Goal: Task Accomplishment & Management: Manage account settings

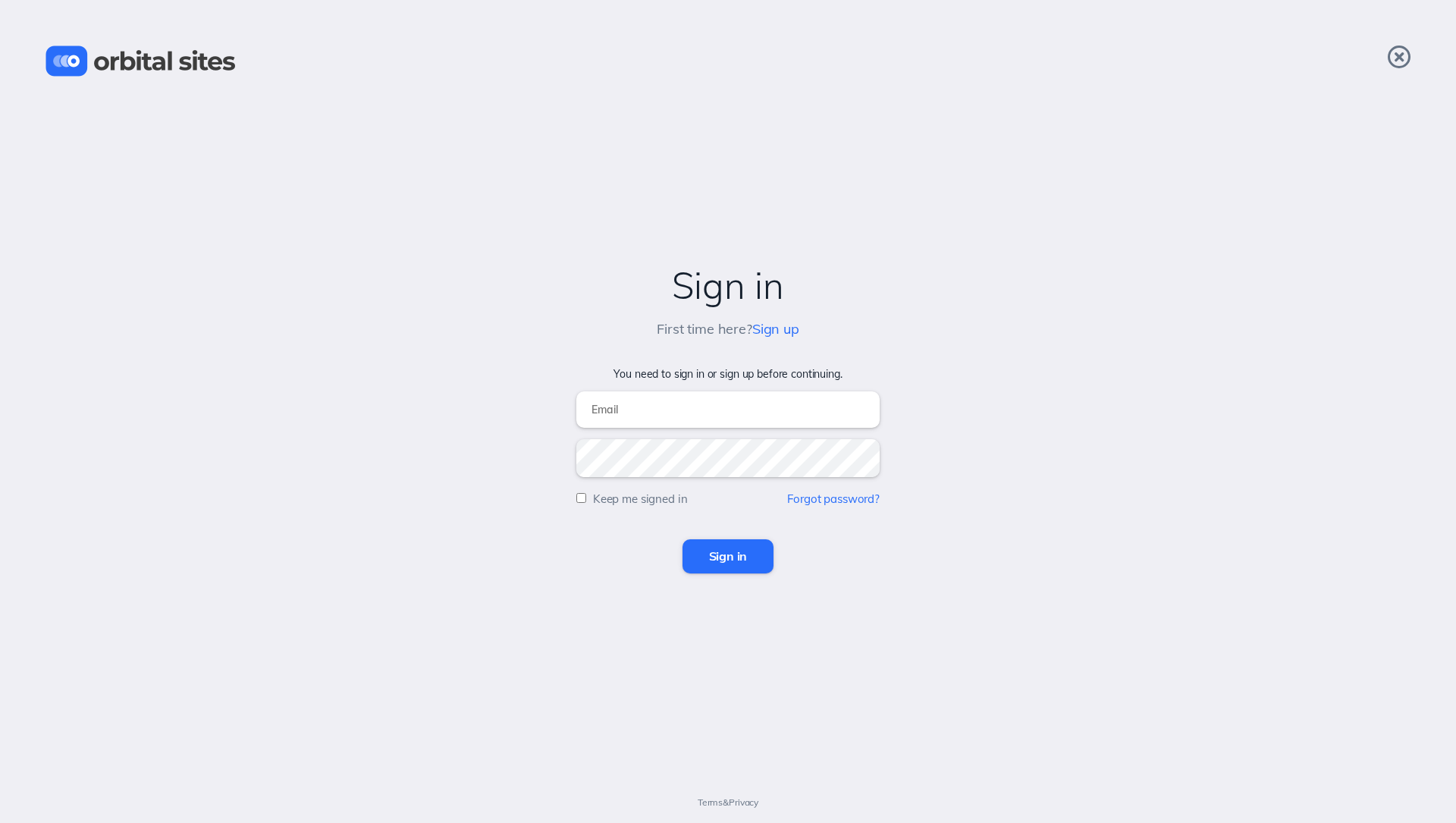
type input "[EMAIL_ADDRESS][DOMAIN_NAME]"
click at [746, 557] on input "Sign in" at bounding box center [728, 555] width 92 height 33
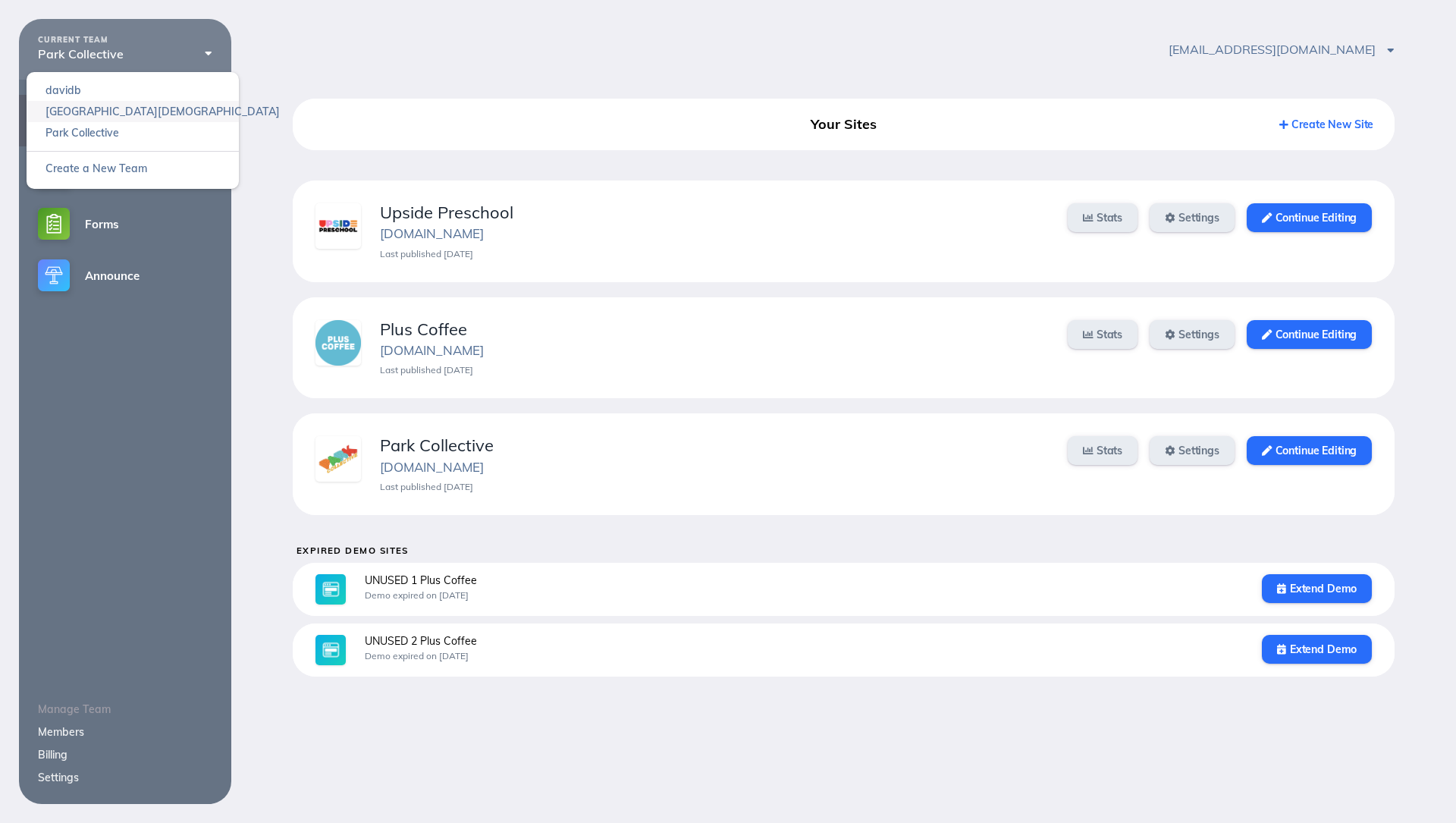
click at [90, 105] on link "[GEOGRAPHIC_DATA][DEMOGRAPHIC_DATA]" at bounding box center [132, 111] width 212 height 21
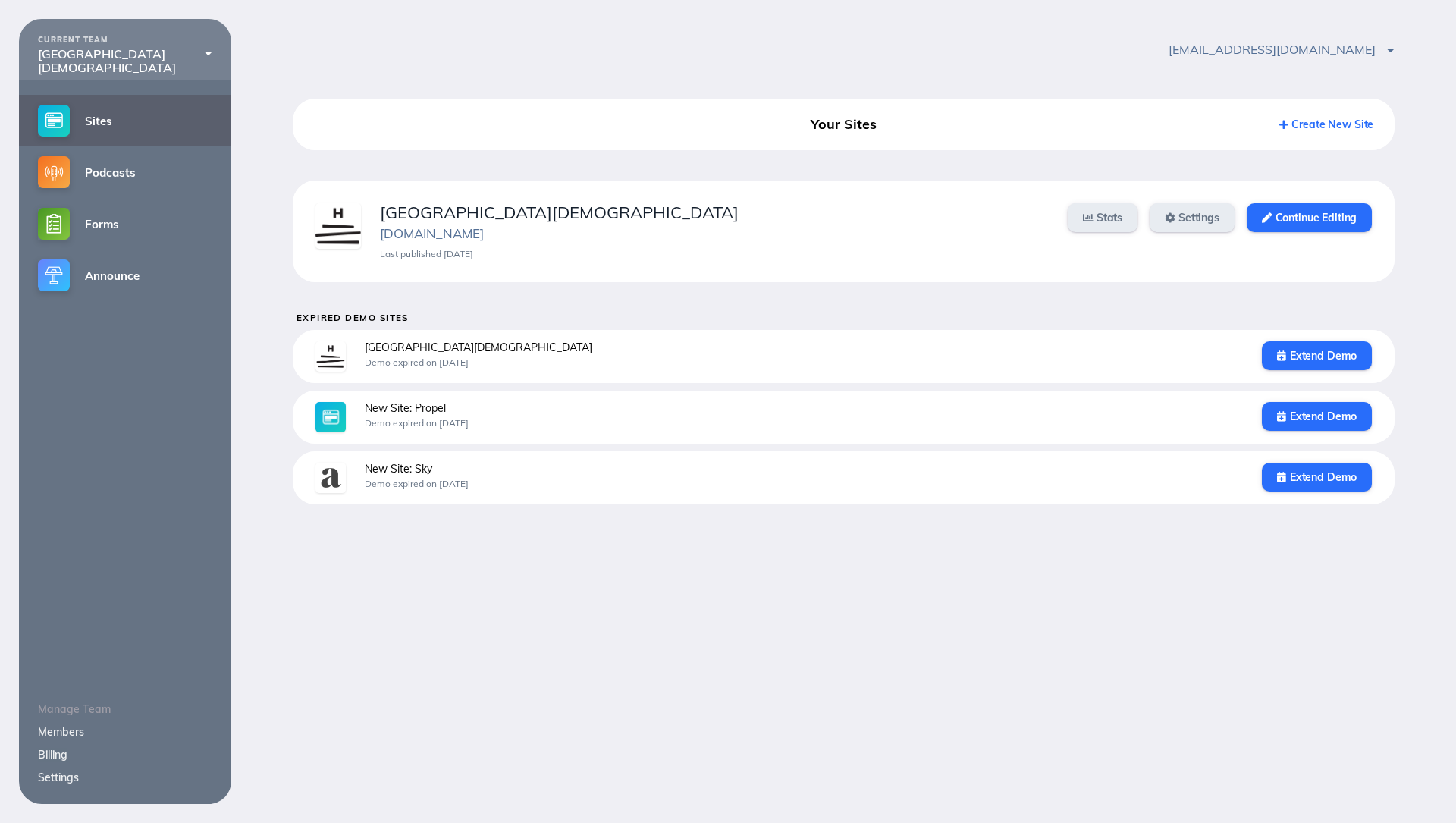
click at [56, 754] on link "Billing" at bounding box center [53, 755] width 30 height 14
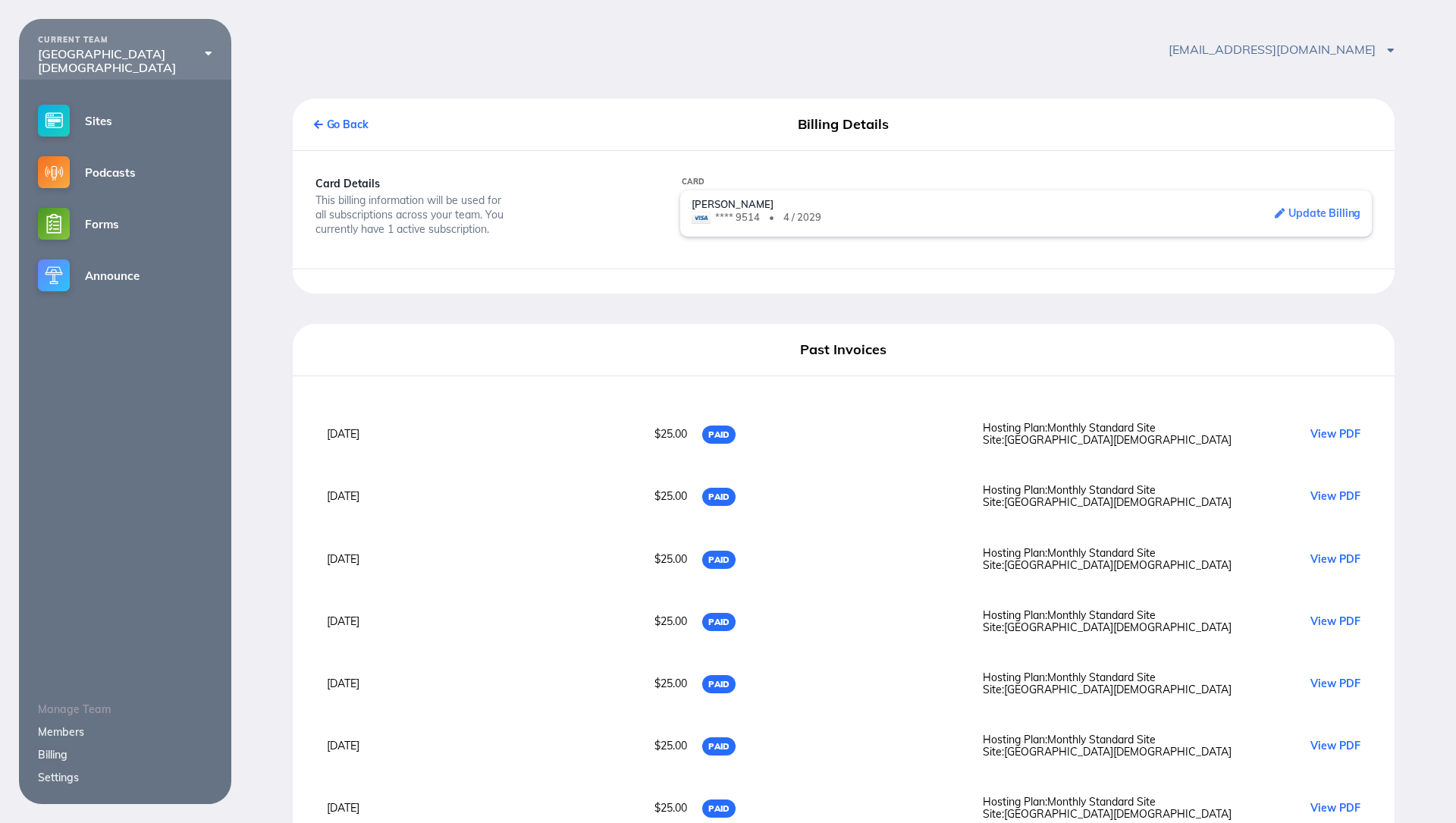
click at [1320, 429] on link "View PDF" at bounding box center [1335, 434] width 50 height 12
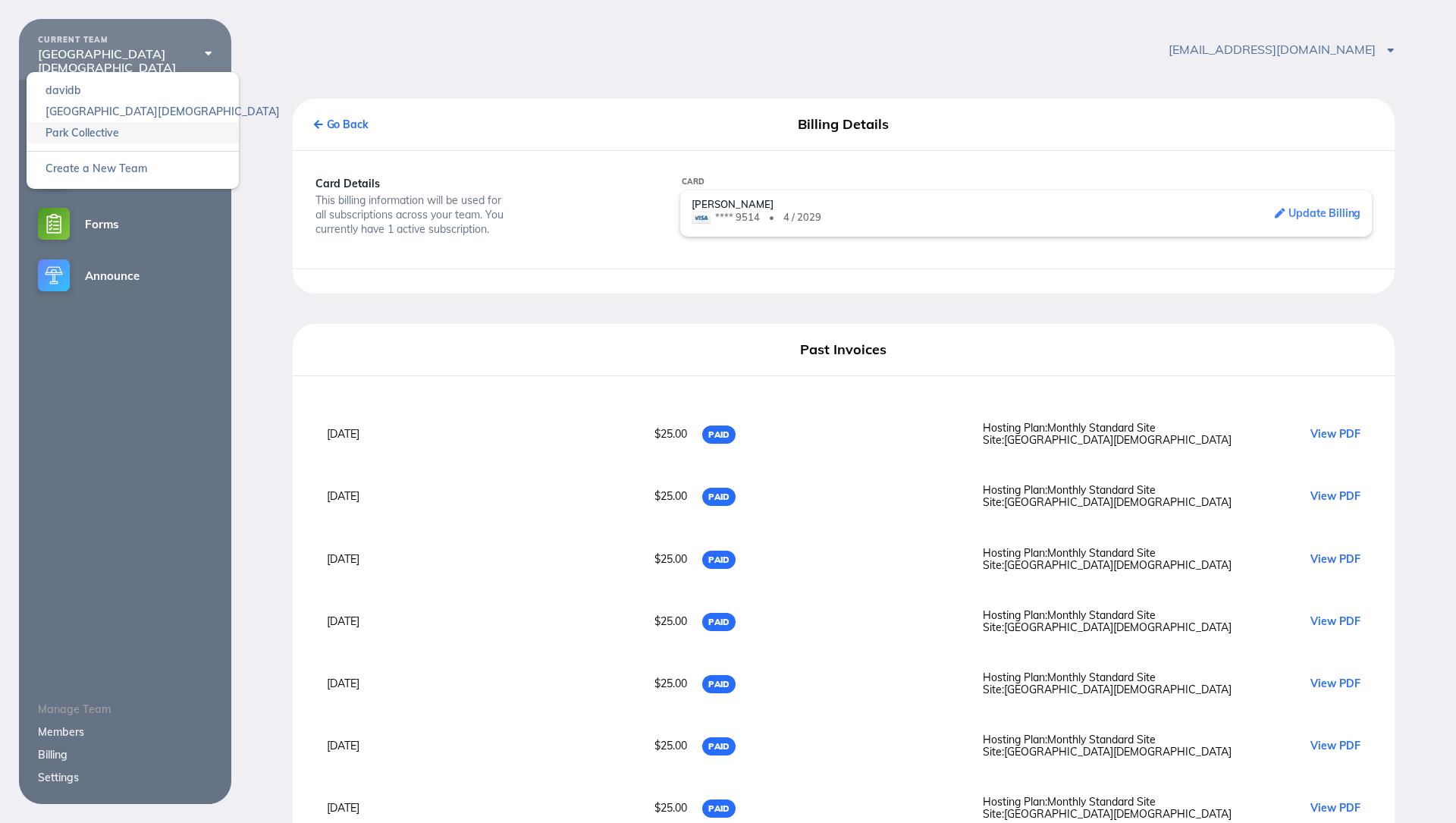
click at [93, 138] on link "Park Collective" at bounding box center [132, 132] width 212 height 21
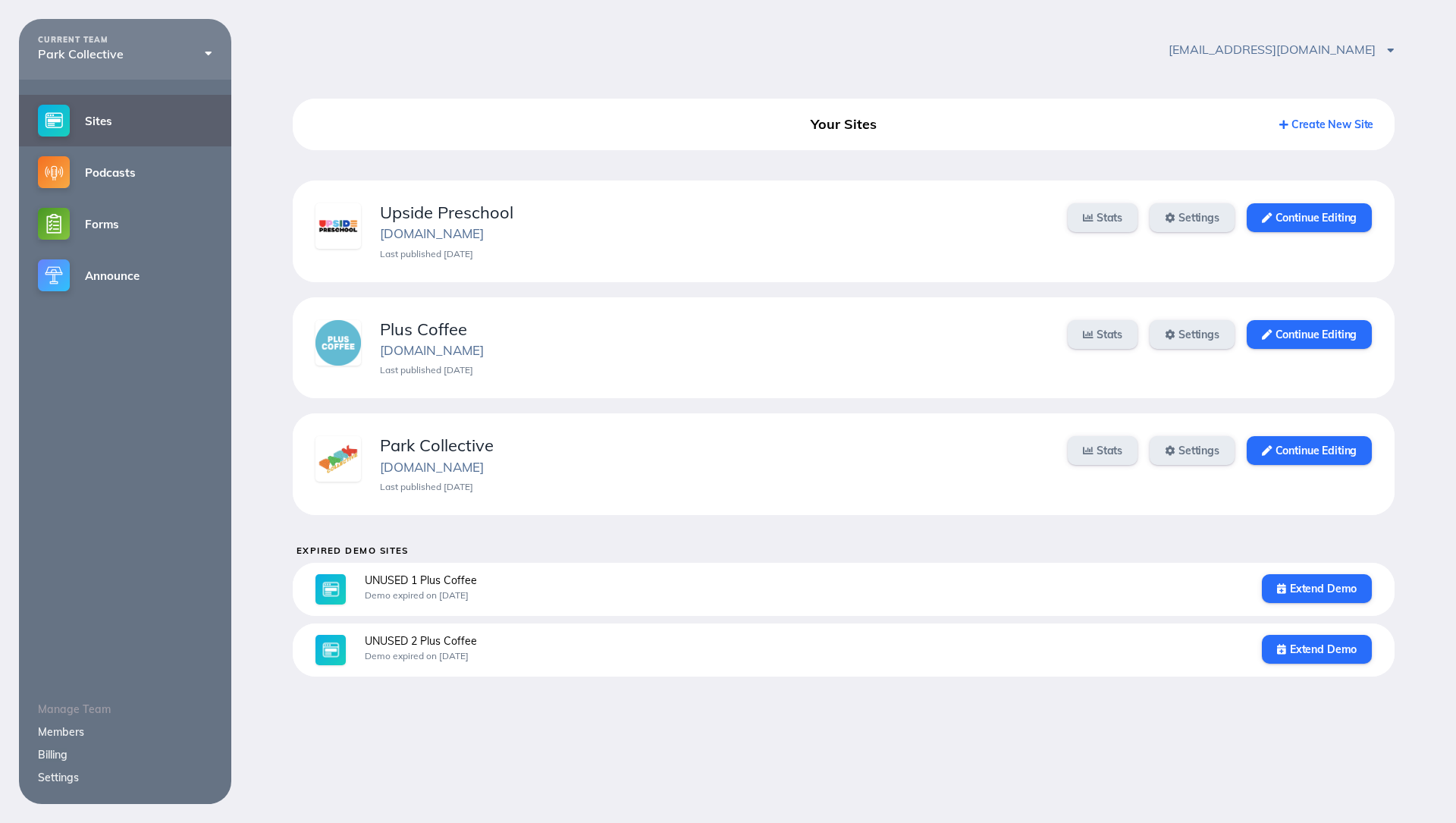
click at [51, 758] on link "Billing" at bounding box center [53, 755] width 30 height 14
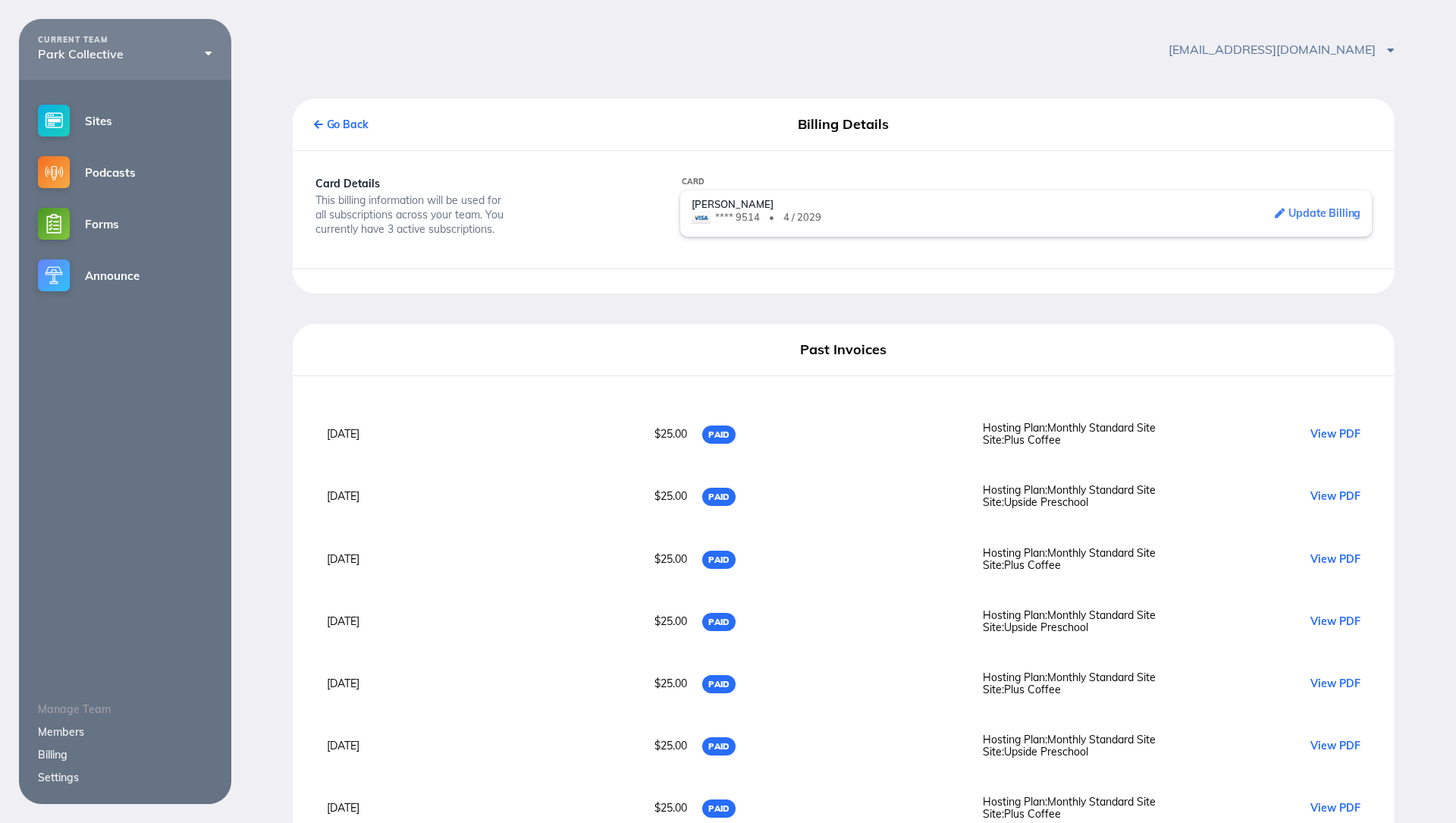
click at [1352, 431] on link "View PDF" at bounding box center [1335, 434] width 50 height 12
